Goal: Task Accomplishment & Management: Manage account settings

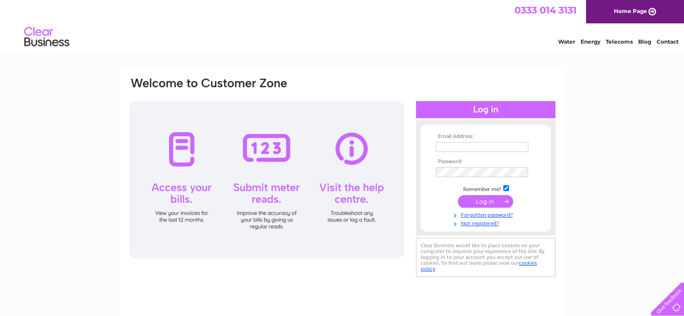
type input "jmw.turnbull@tiscali.co.uk"
click at [484, 201] on input "submit" at bounding box center [485, 201] width 55 height 13
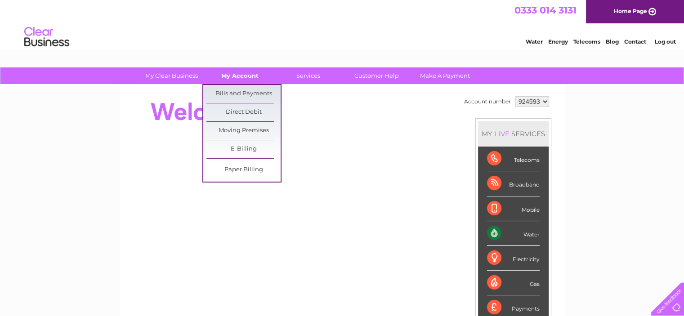
click at [237, 75] on link "My Account" at bounding box center [240, 75] width 74 height 17
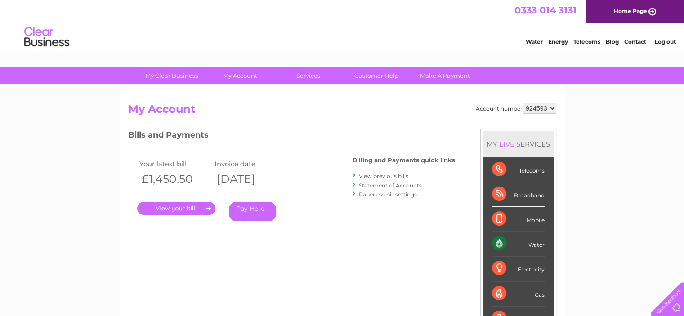
click at [184, 207] on link "." at bounding box center [176, 208] width 78 height 13
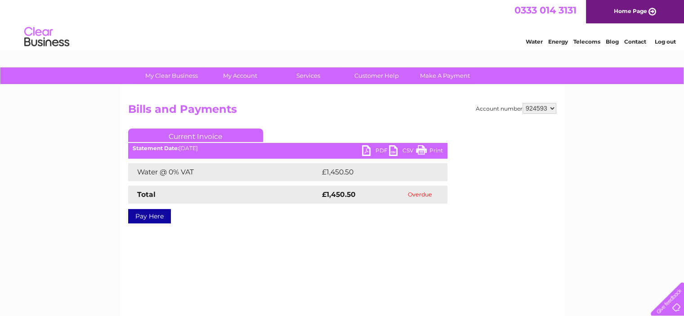
click at [365, 149] on link "PDF" at bounding box center [375, 151] width 27 height 13
